Goal: Information Seeking & Learning: Learn about a topic

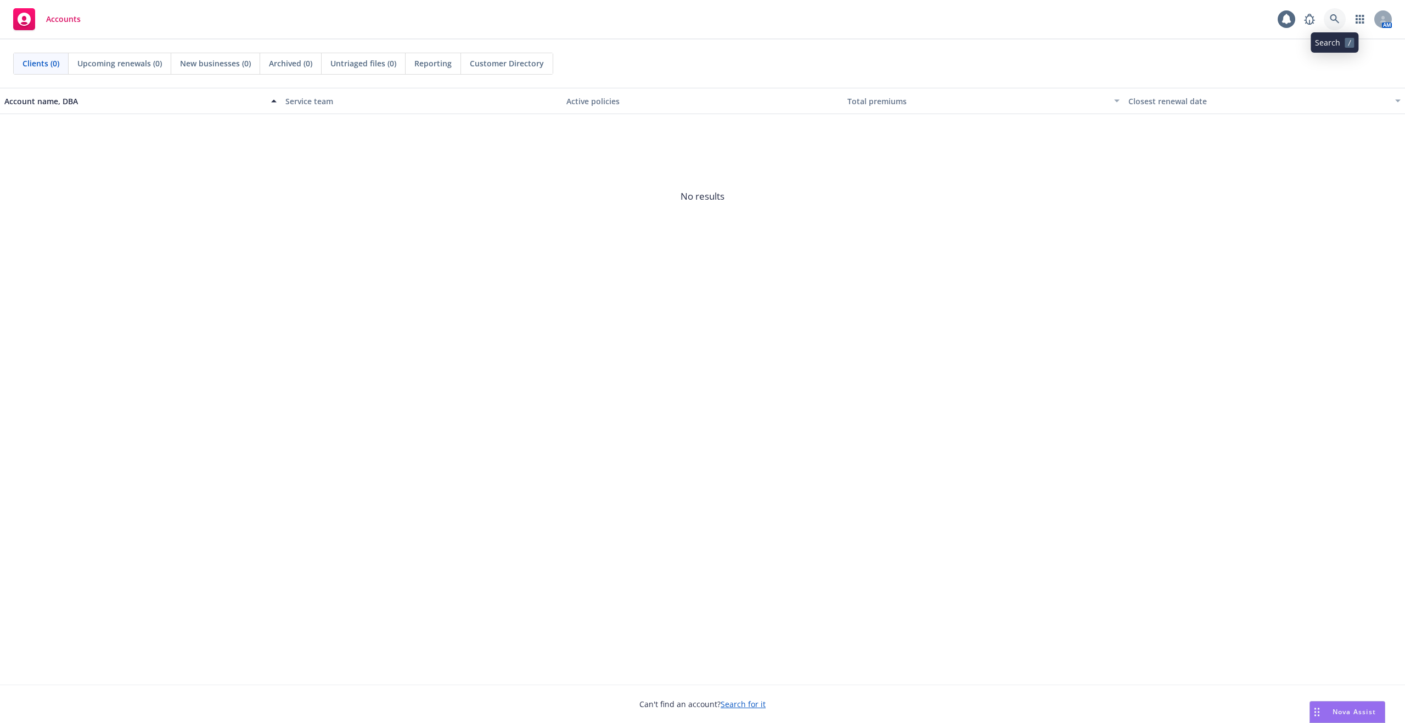
click at [1331, 21] on icon at bounding box center [1335, 19] width 10 height 10
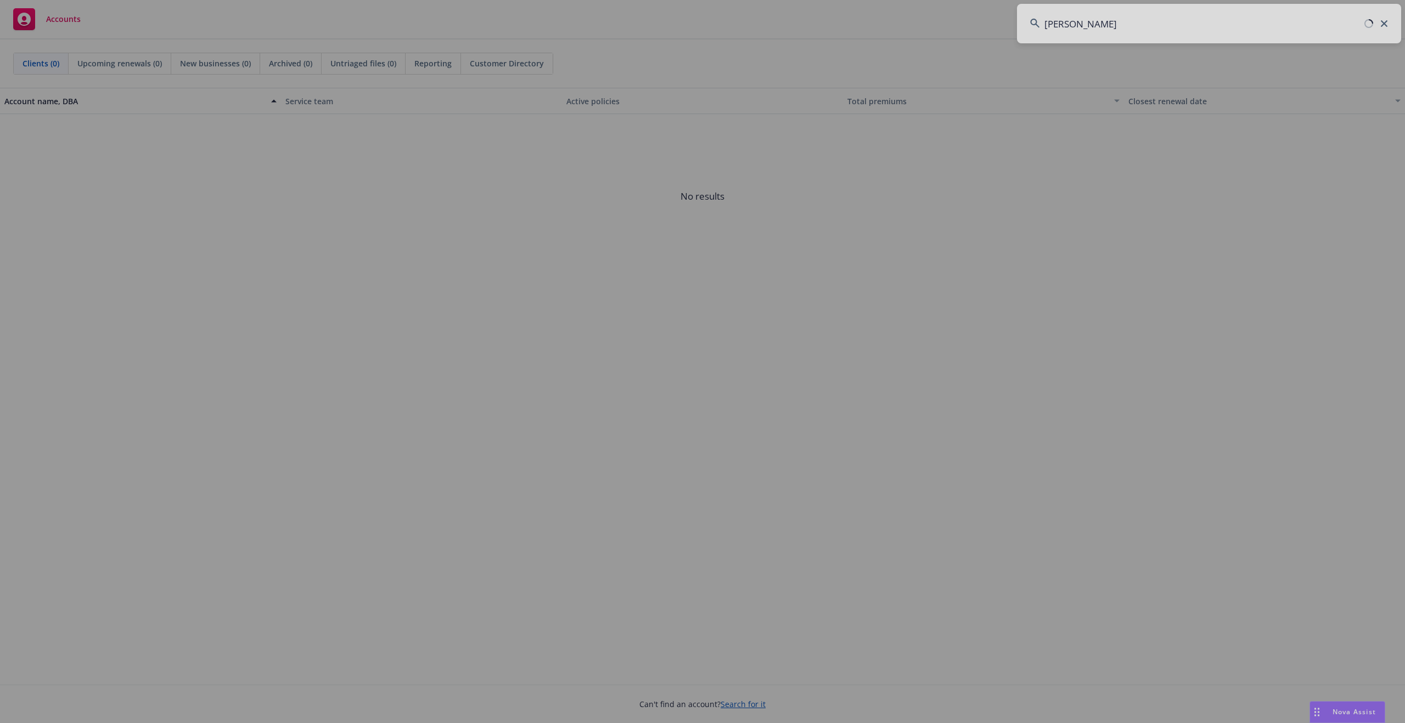
type input "newcomp"
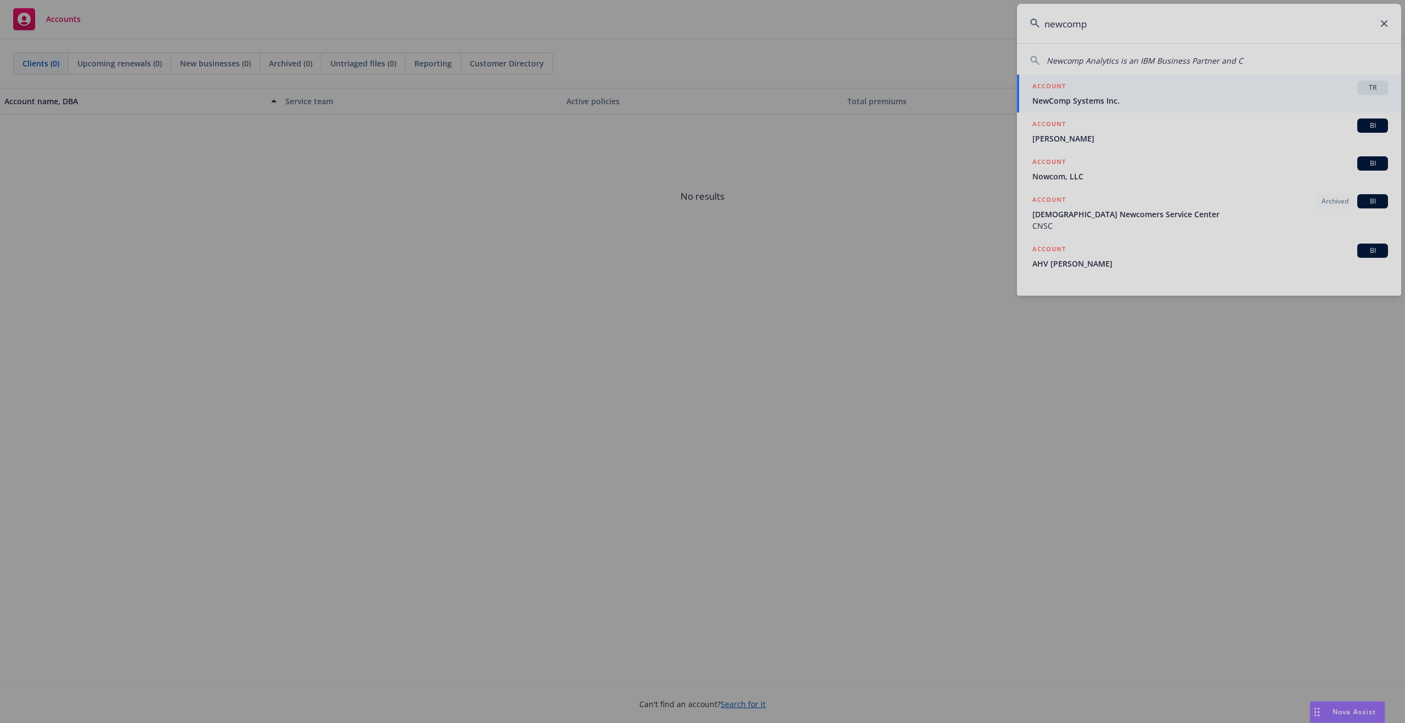
click at [1079, 72] on div at bounding box center [702, 361] width 1405 height 723
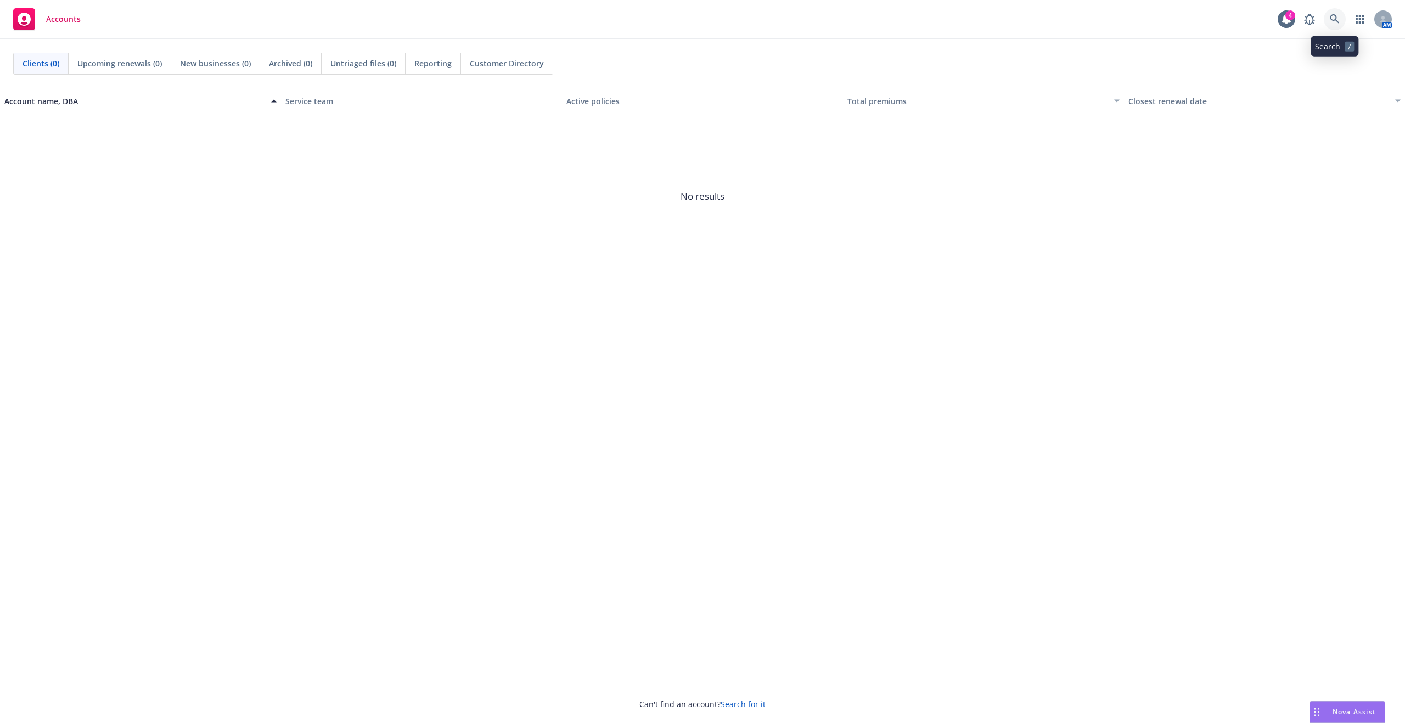
click at [1333, 18] on icon at bounding box center [1335, 19] width 10 height 10
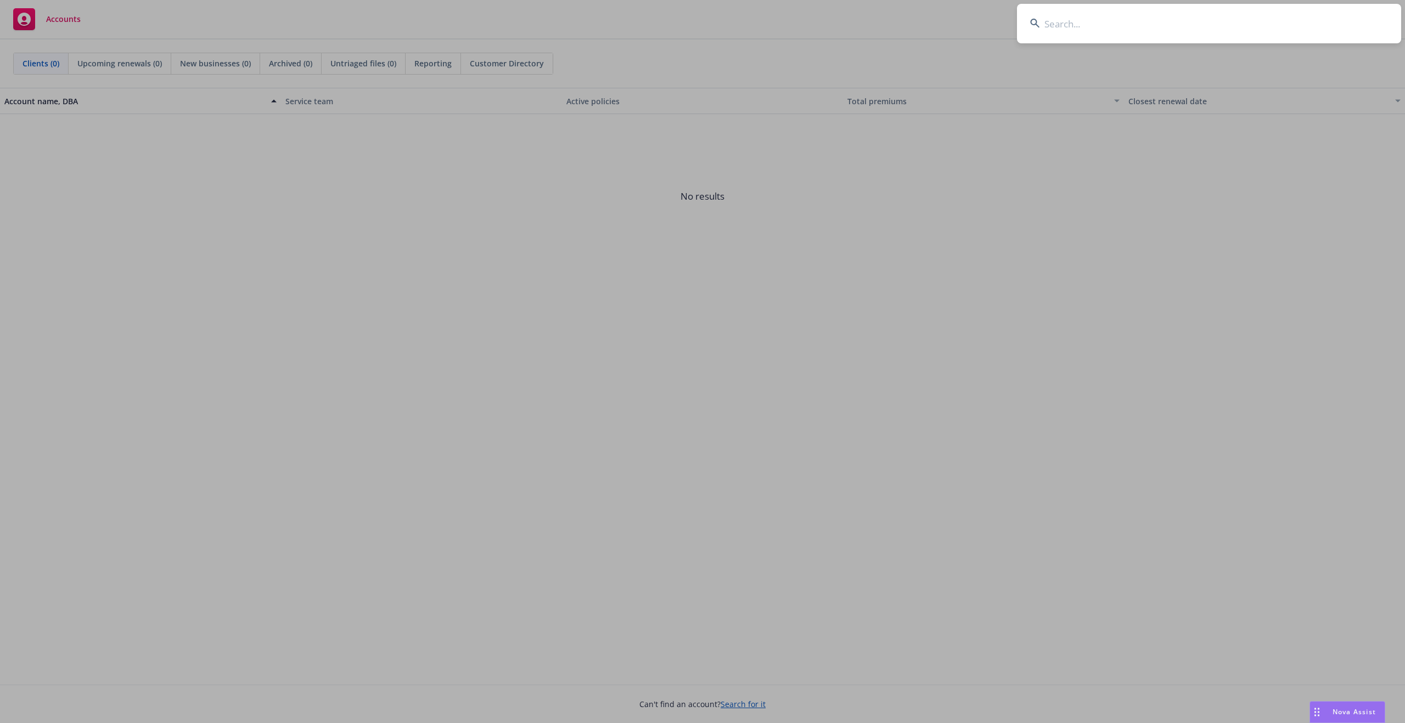
click at [1118, 18] on input at bounding box center [1209, 24] width 384 height 40
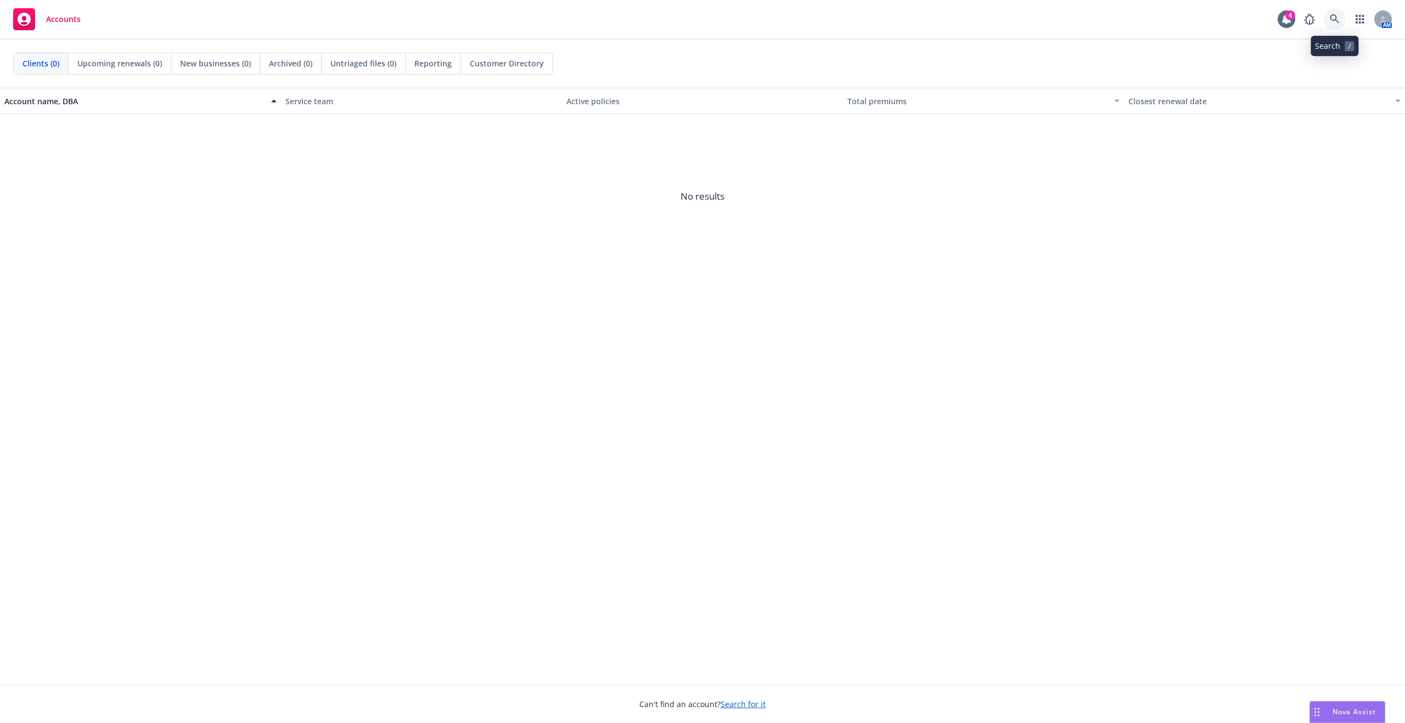
click at [1337, 22] on icon at bounding box center [1335, 19] width 10 height 10
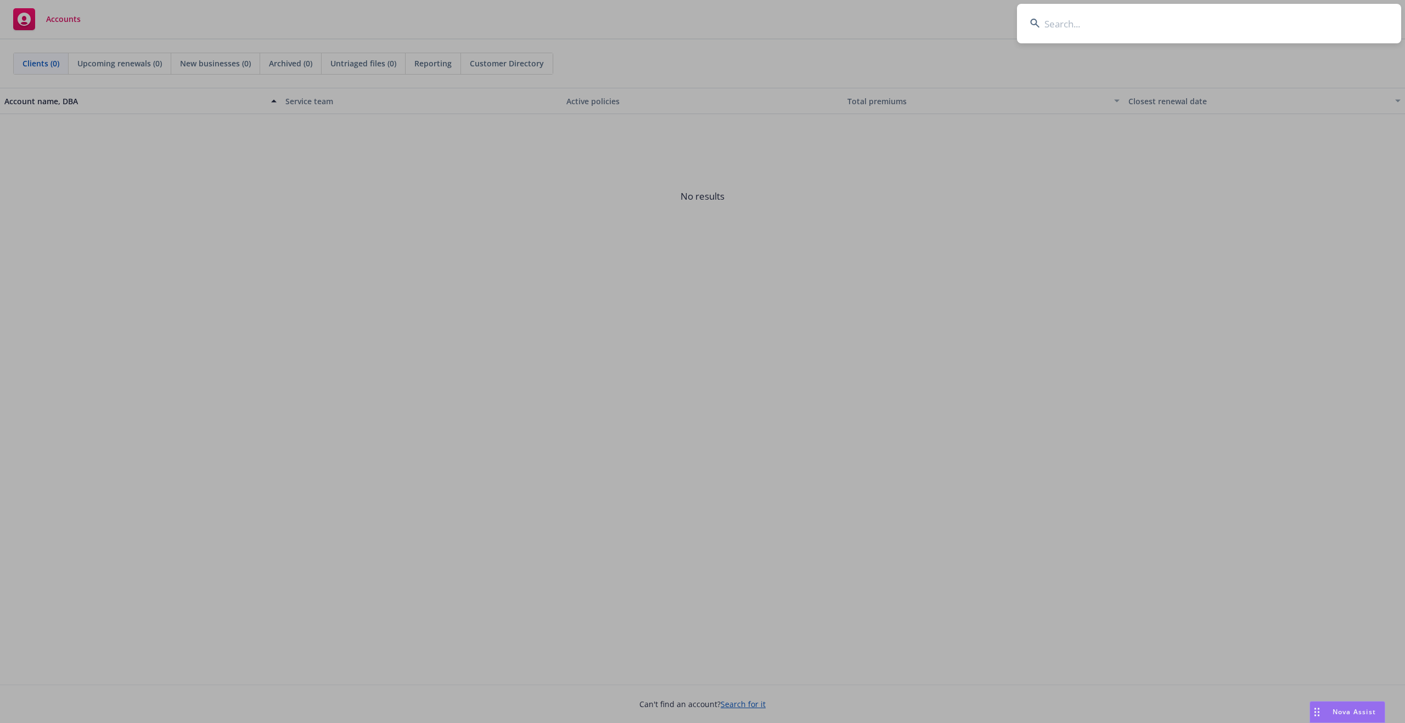
click at [1077, 26] on input at bounding box center [1209, 24] width 384 height 40
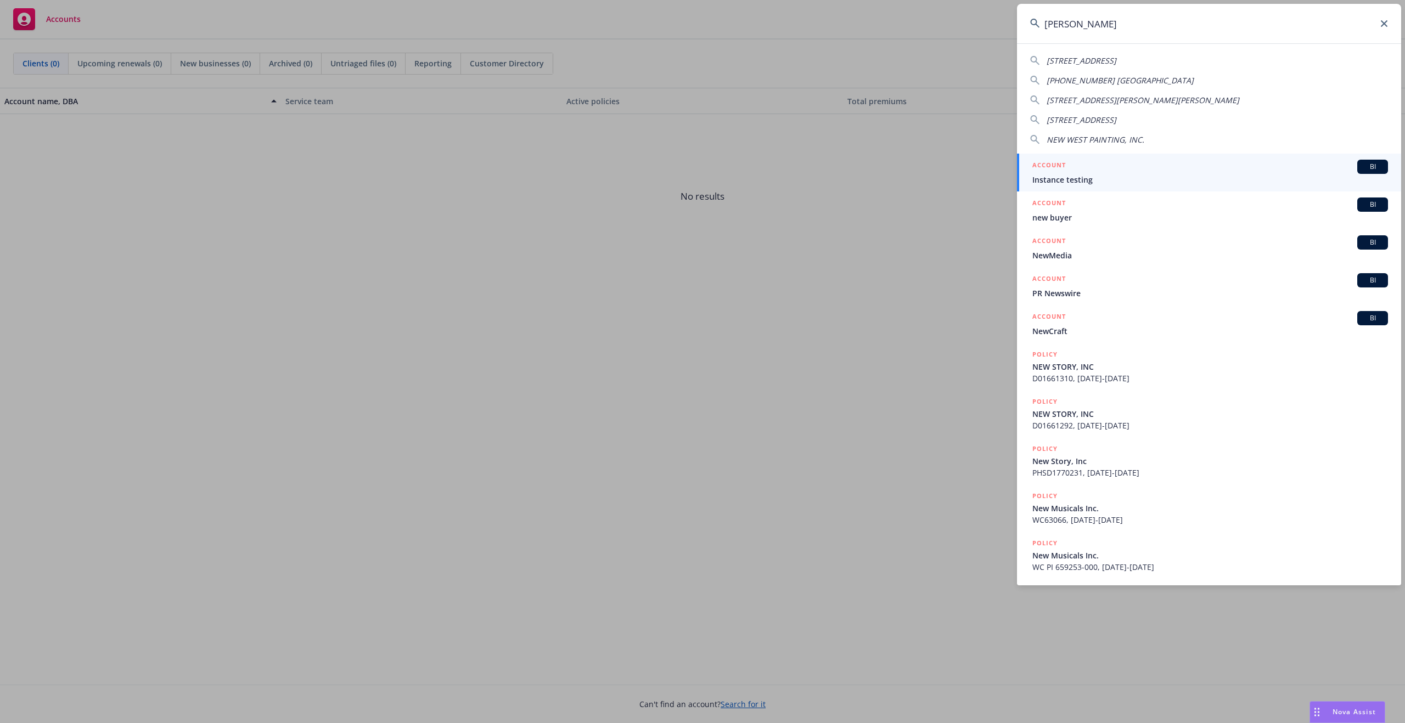
type input "newcomp"
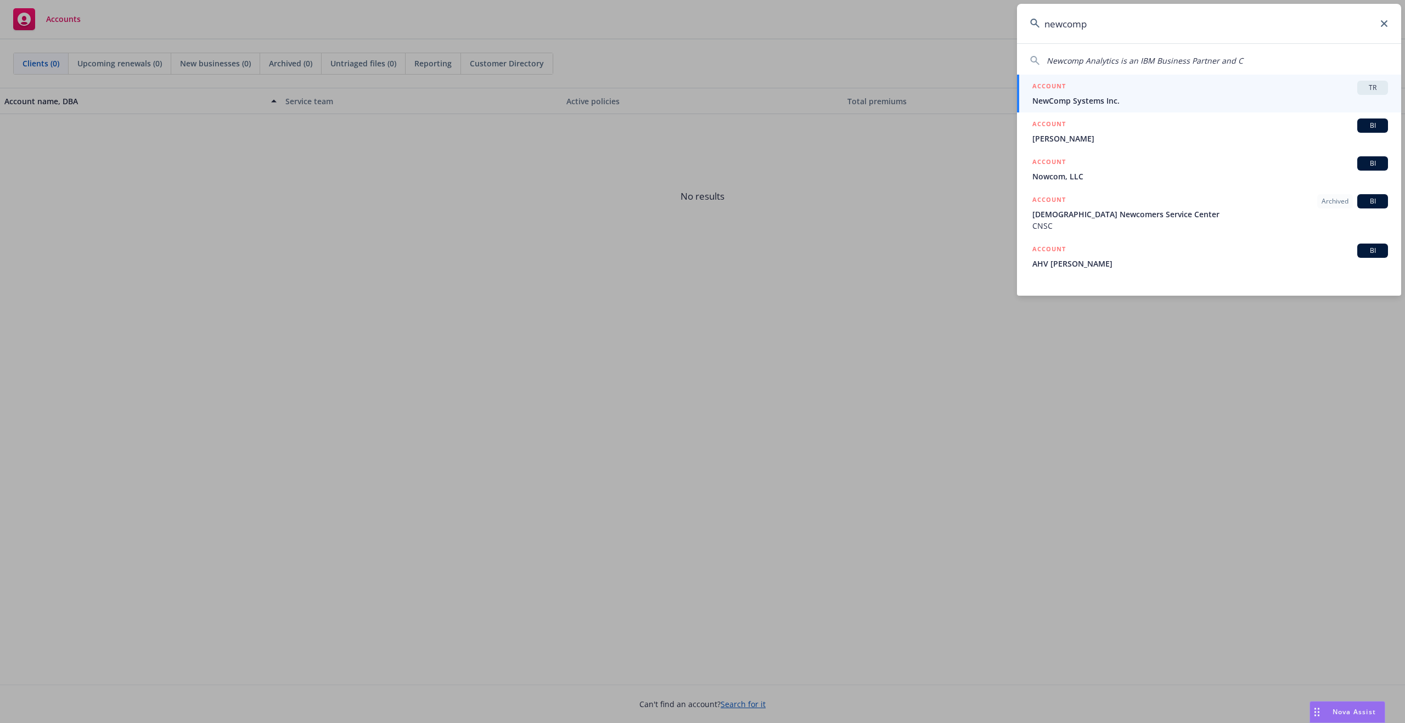
click at [1281, 94] on div "ACCOUNT TR" at bounding box center [1210, 88] width 356 height 14
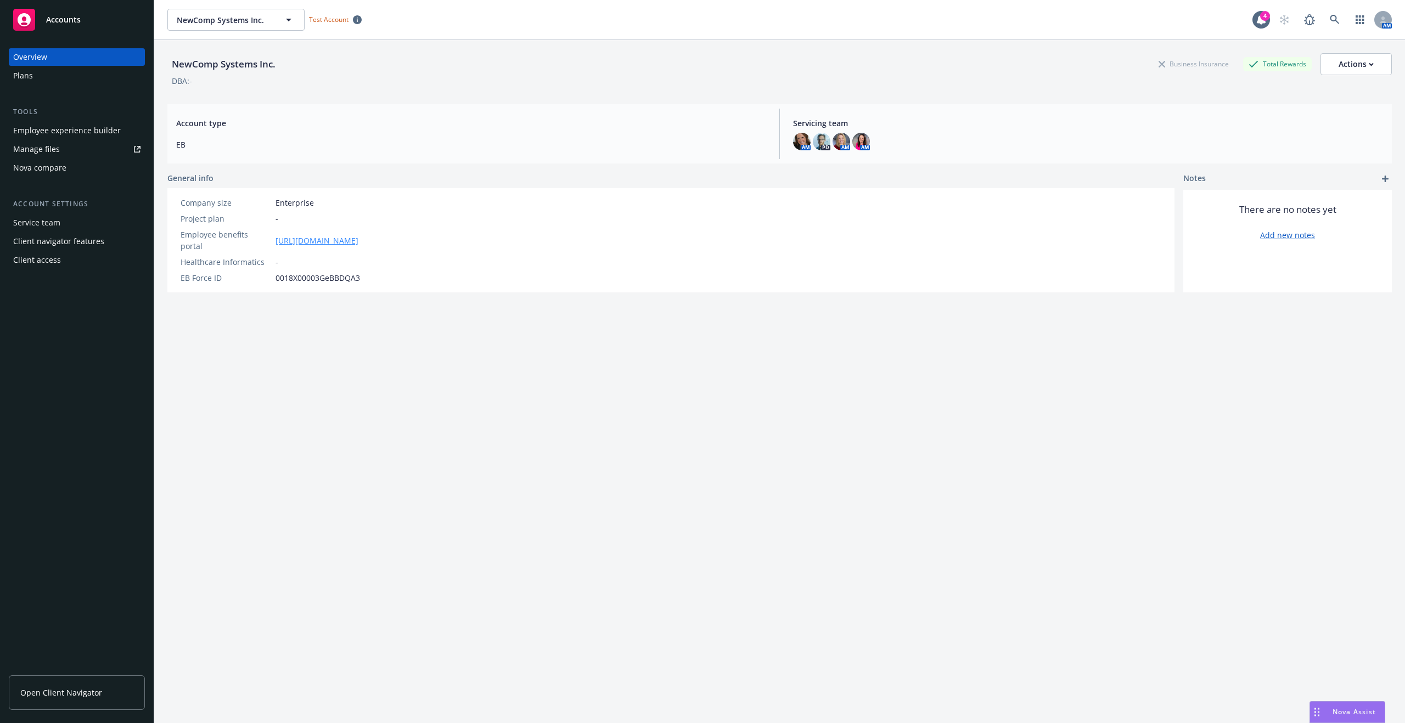
click at [358, 235] on link "https://app.newfront.com/employee/9b856fe5-21cb-4a12-a1cd-4689e3f286d0/overview" at bounding box center [317, 241] width 83 height 12
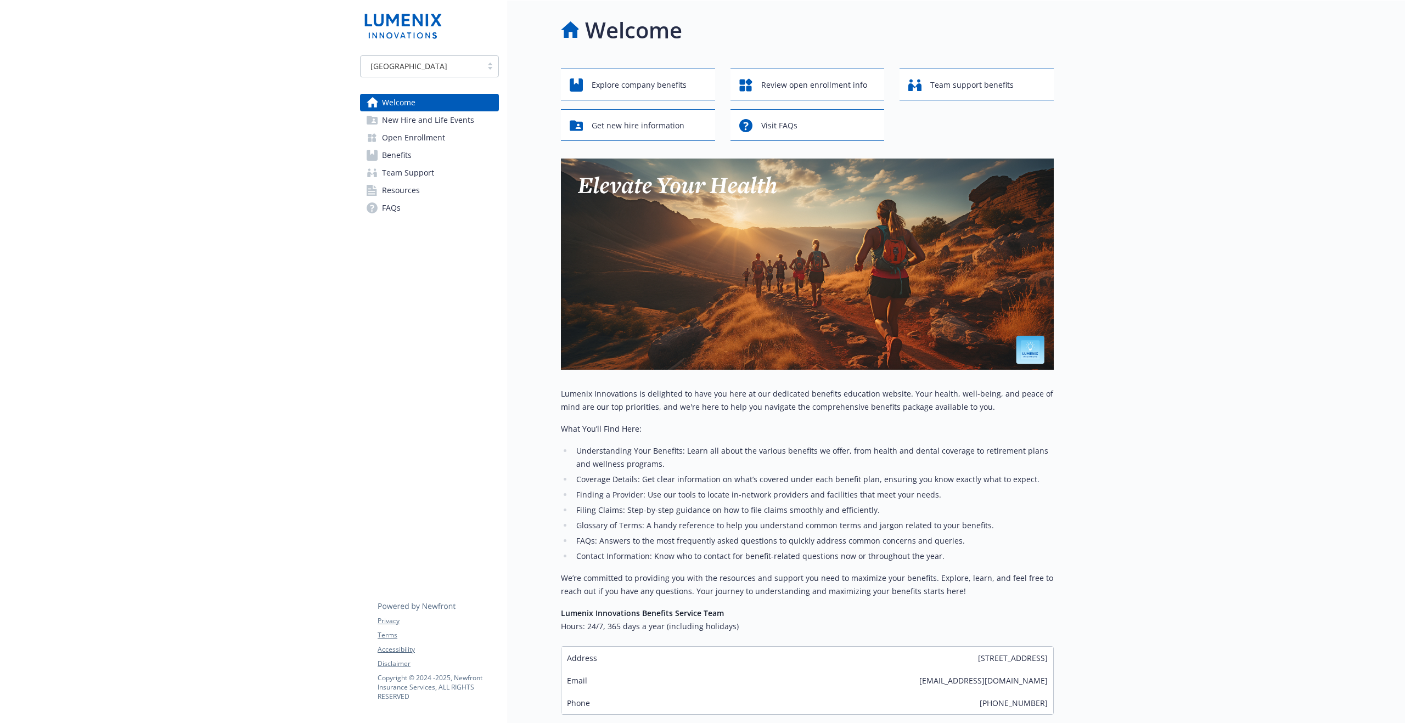
click at [417, 133] on span "Open Enrollment" at bounding box center [413, 138] width 63 height 18
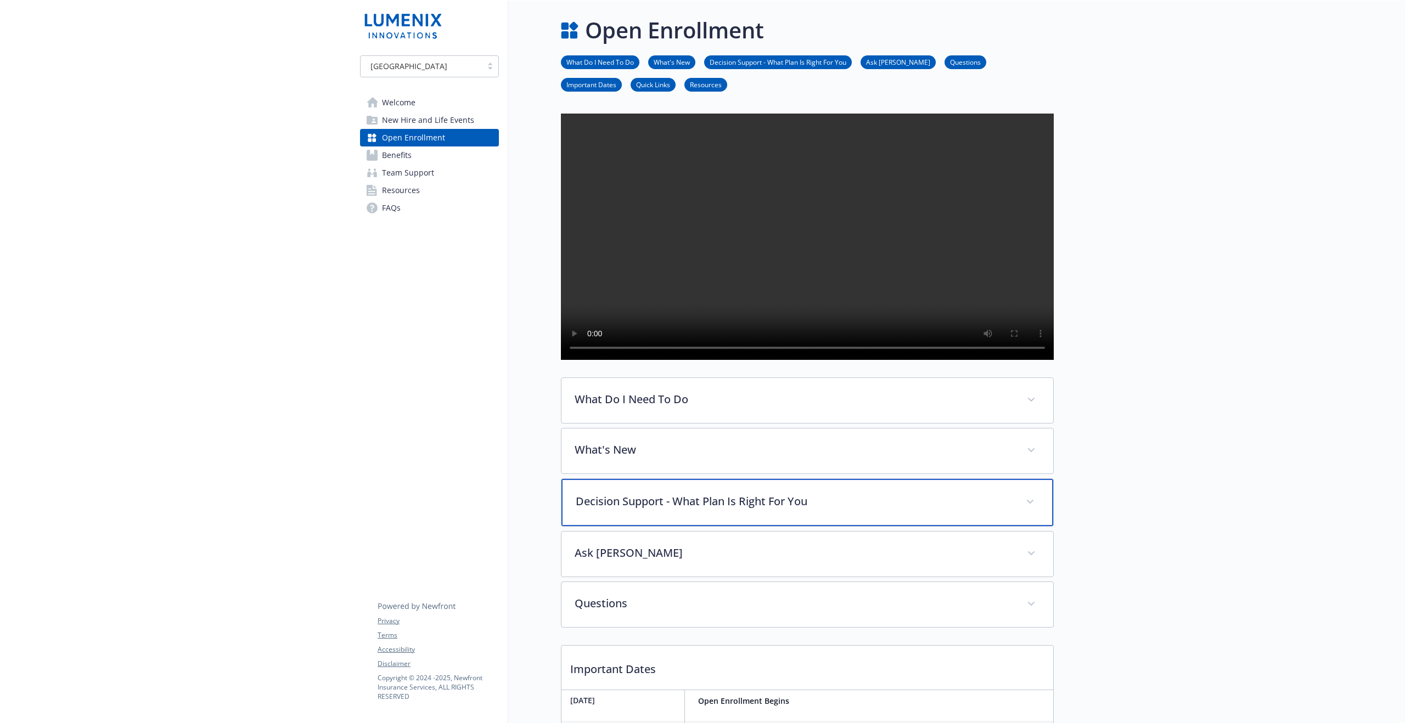
click at [663, 510] on p "Decision Support - What Plan Is Right For You" at bounding box center [794, 501] width 437 height 16
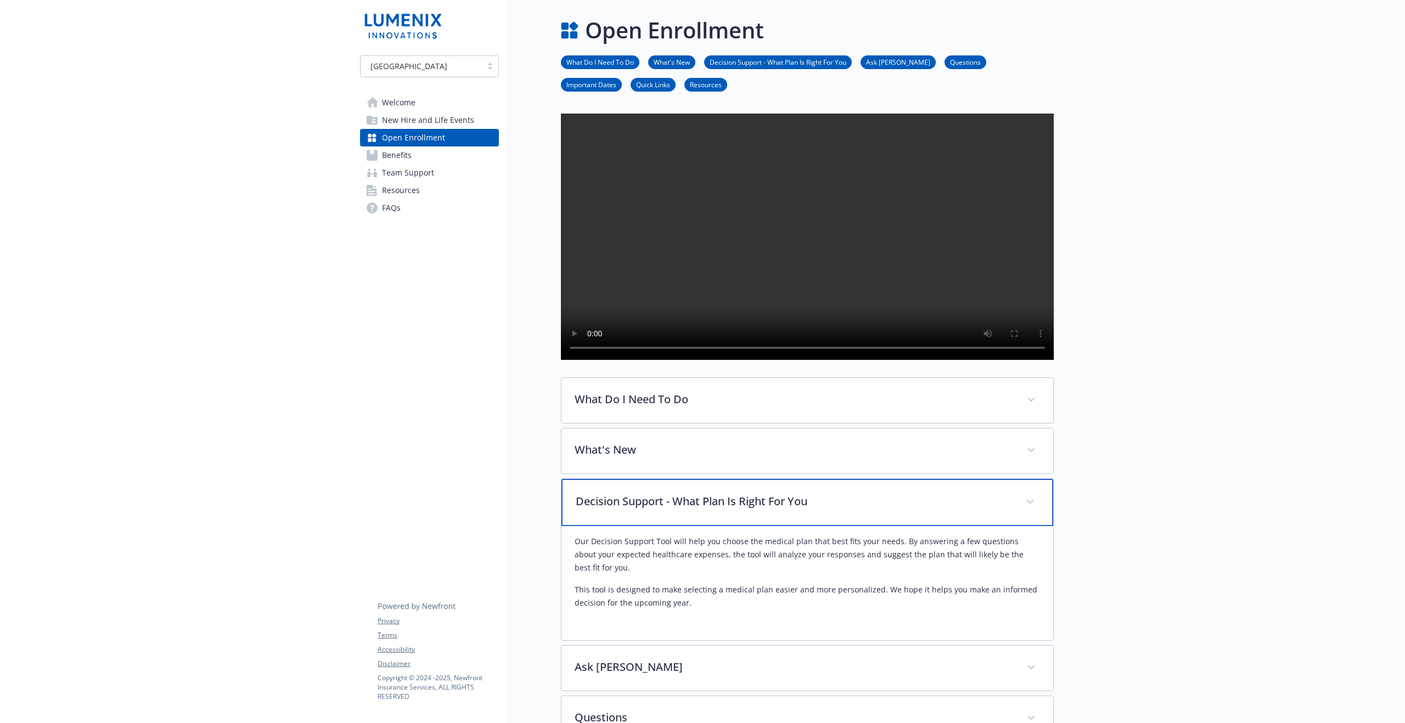
click at [663, 510] on p "Decision Support - What Plan Is Right For You" at bounding box center [794, 501] width 437 height 16
click at [581, 510] on p "Decision Support - What Plan Is Right For You" at bounding box center [794, 501] width 437 height 16
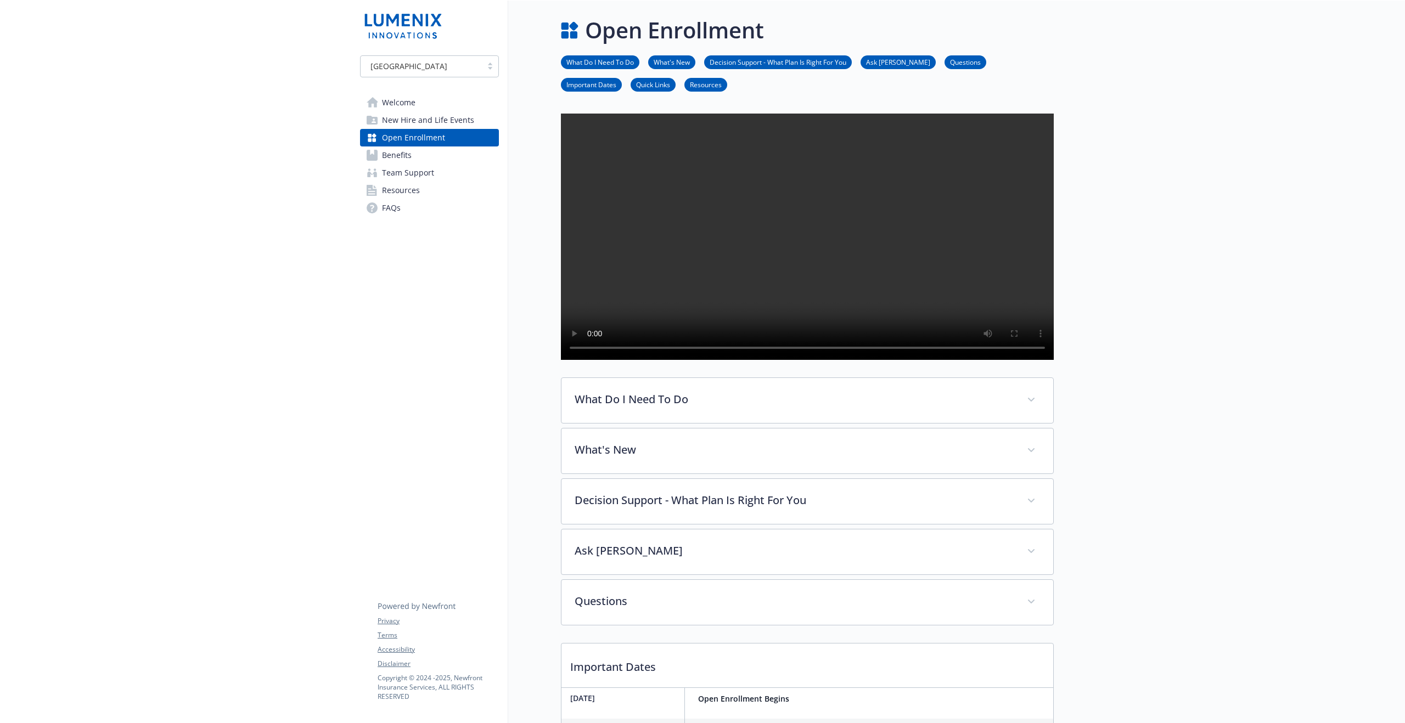
click at [541, 423] on div "Open Enrollment What Do I Need To Do What's New Decision Support - What Plan Is…" at bounding box center [781, 544] width 546 height 1087
